Goal: Find specific page/section: Find specific page/section

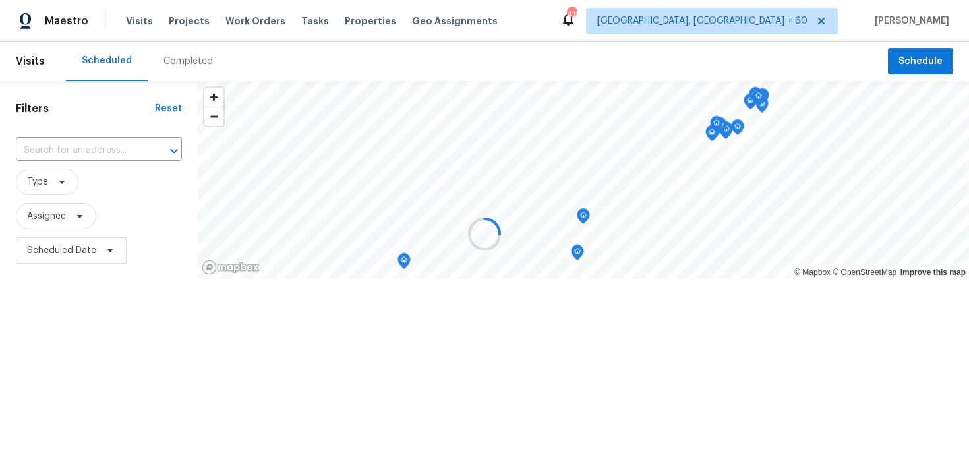
click at [187, 52] on div at bounding box center [484, 234] width 969 height 468
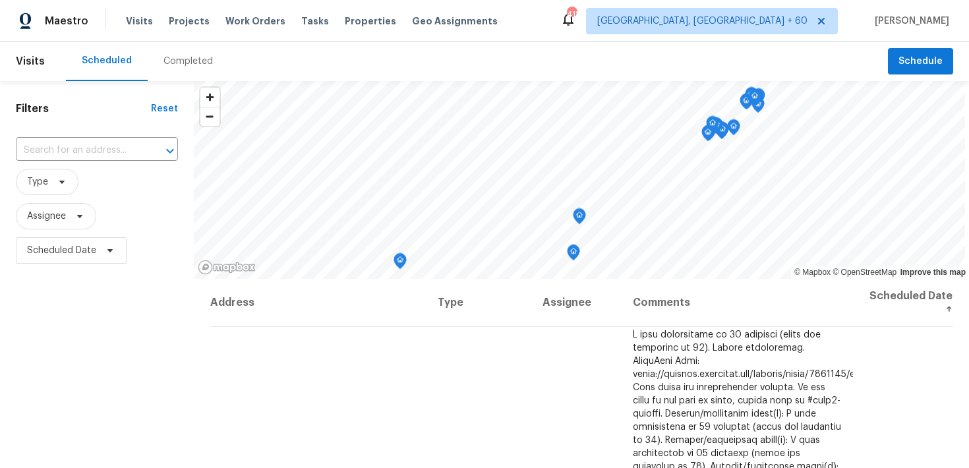
click at [183, 62] on div "Completed" at bounding box center [188, 61] width 49 height 13
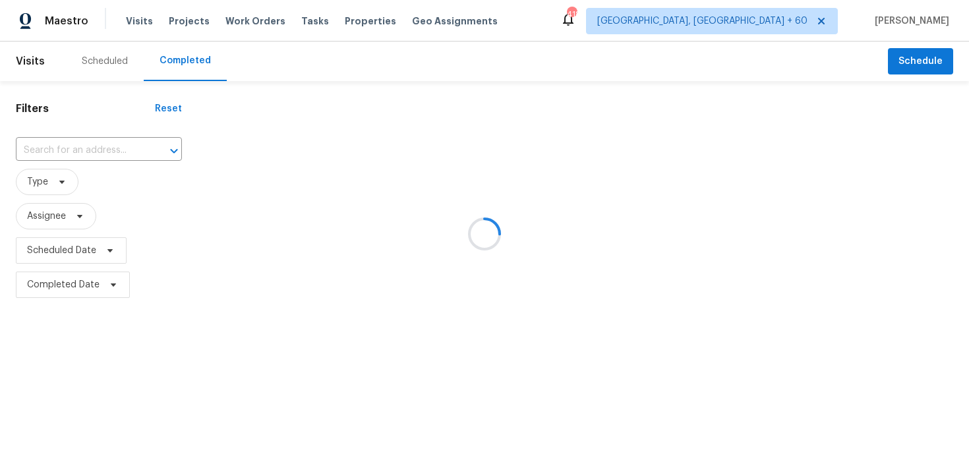
click at [42, 152] on div at bounding box center [484, 234] width 969 height 468
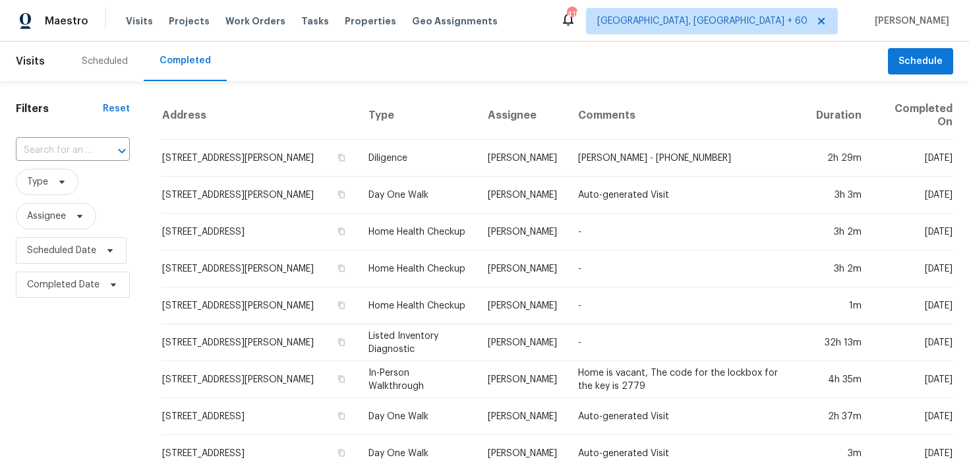
click at [42, 152] on input "text" at bounding box center [54, 150] width 77 height 20
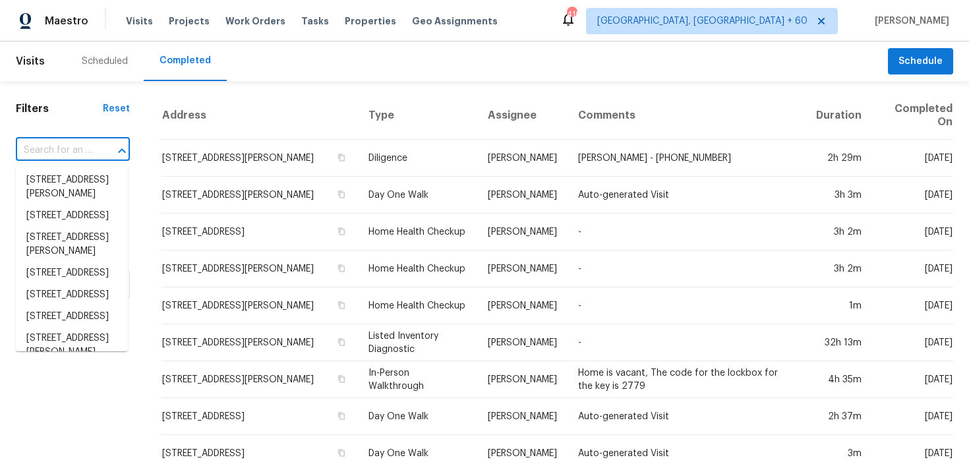
paste input "[STREET_ADDRESS][PERSON_NAME]"
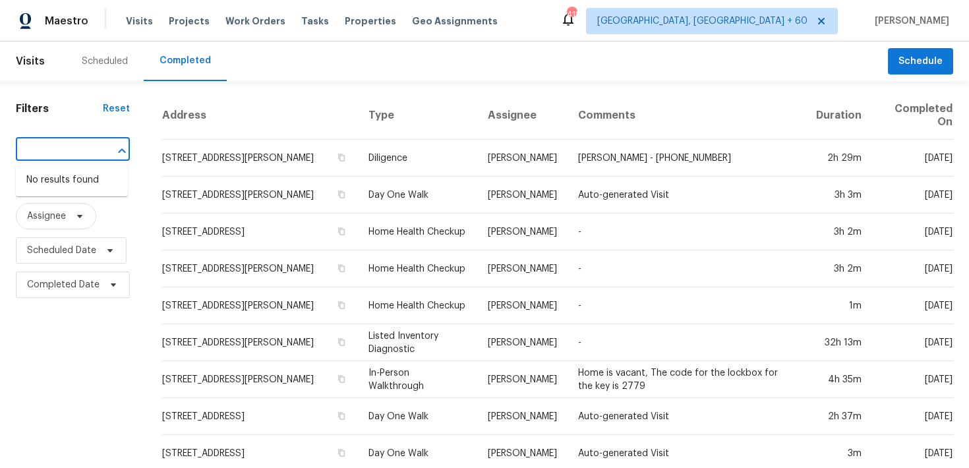
type input "[STREET_ADDRESS][PERSON_NAME]"
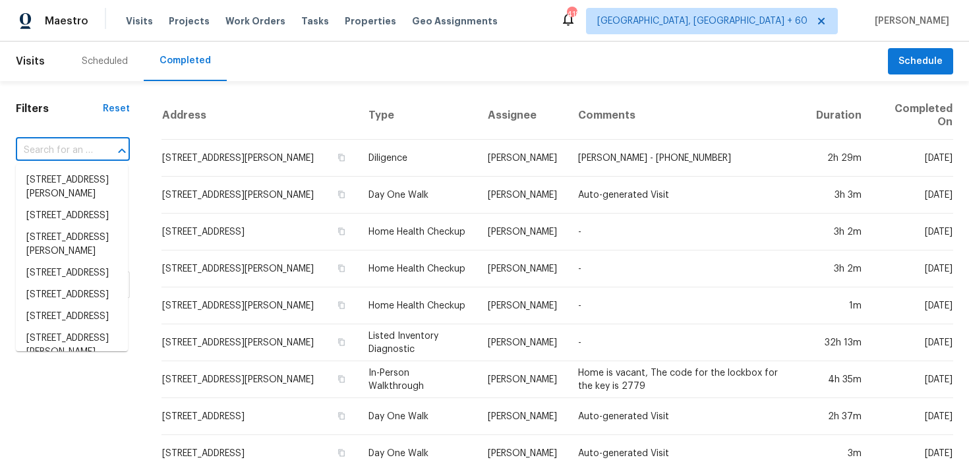
click at [50, 141] on input "text" at bounding box center [54, 150] width 77 height 20
paste input "[STREET_ADDRESS][PERSON_NAME]"
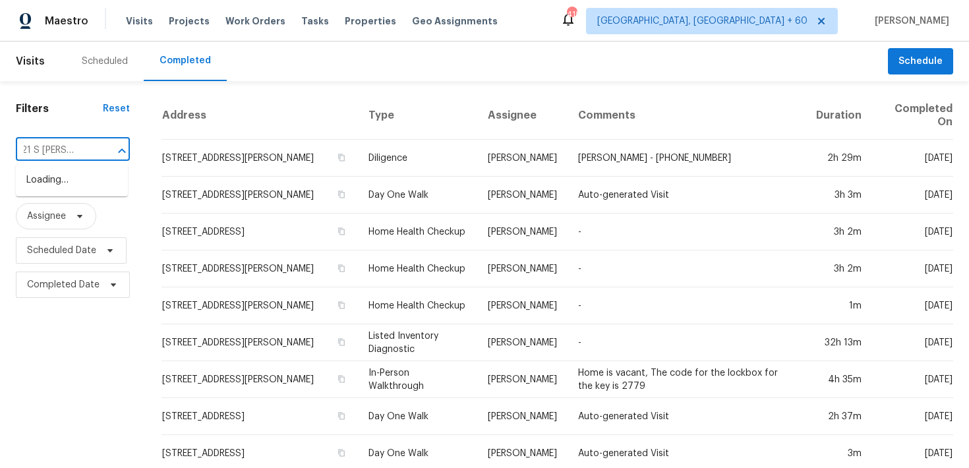
scroll to position [0, 10]
type input "2121 S [PERSON_NAME]"
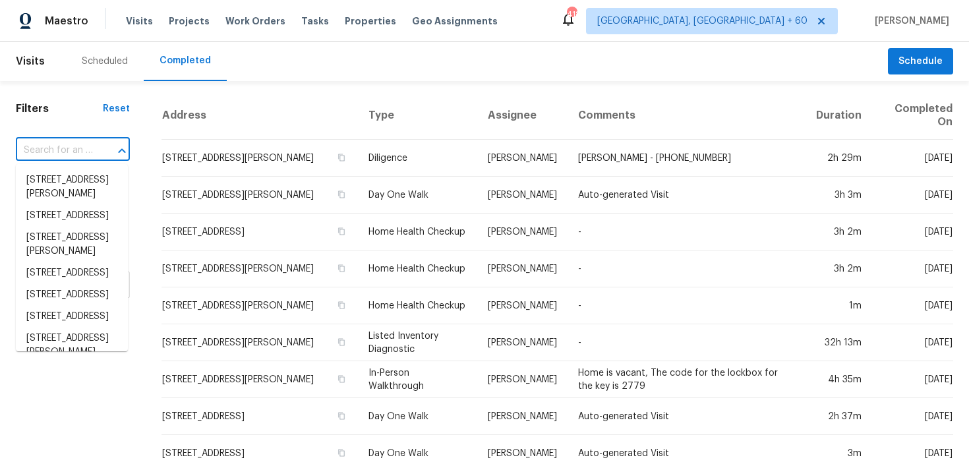
scroll to position [0, 0]
